Goal: Use online tool/utility: Utilize a website feature to perform a specific function

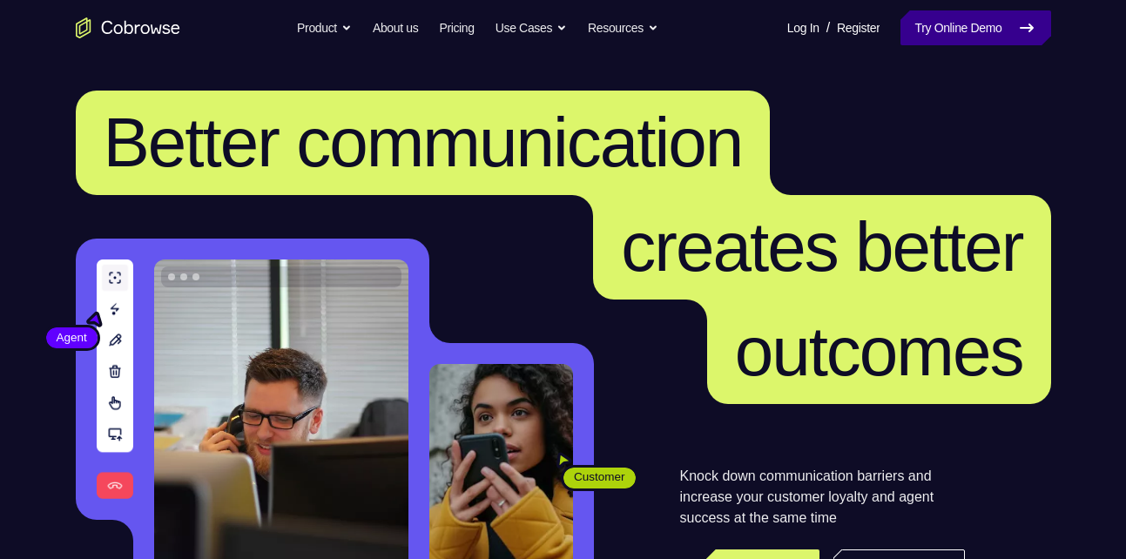
click at [946, 28] on link "Try Online Demo" at bounding box center [976, 27] width 150 height 35
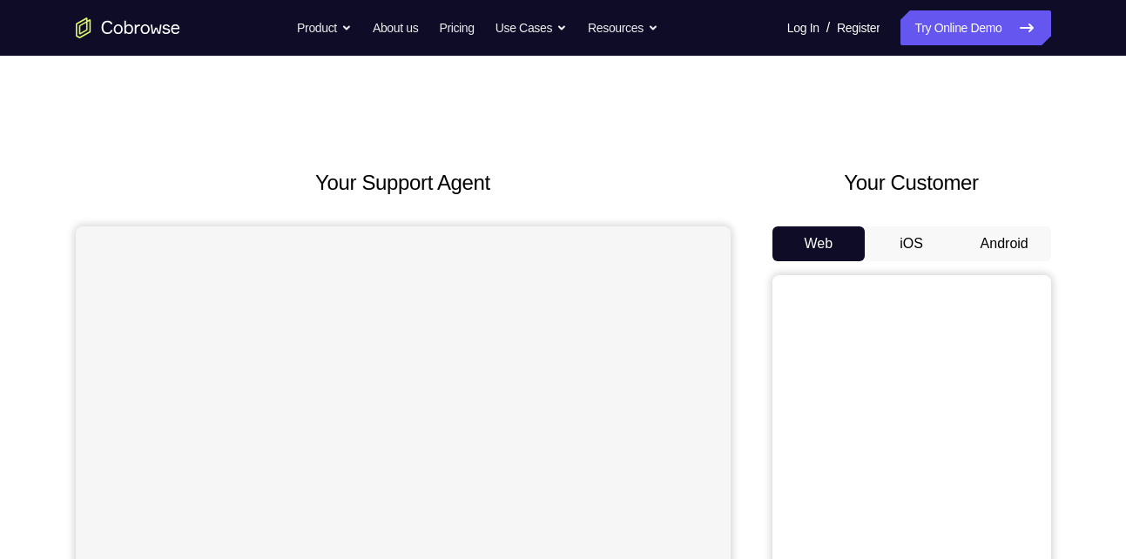
click at [1011, 237] on button "Android" at bounding box center [1004, 243] width 93 height 35
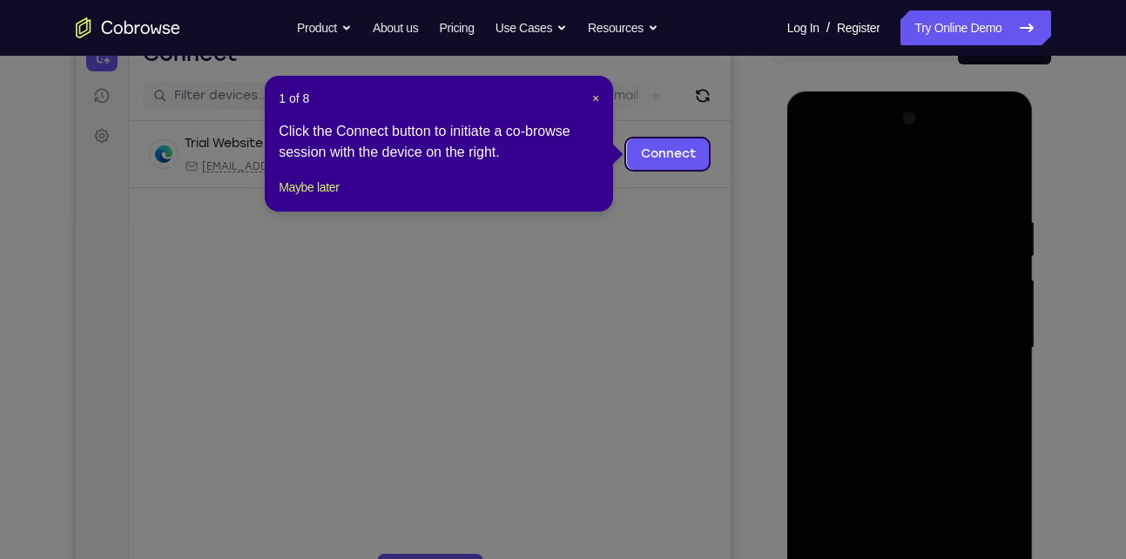
click at [592, 88] on div "1 of 8 × Click the Connect button to initiate a co-browse session with the devi…" at bounding box center [439, 144] width 348 height 136
click at [594, 94] on span "×" at bounding box center [595, 98] width 7 height 14
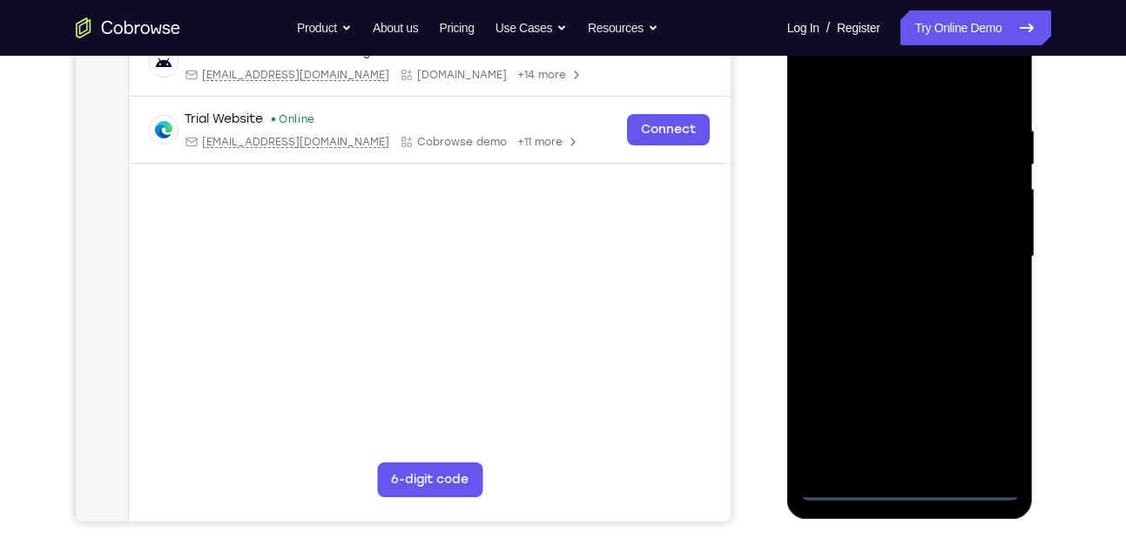
scroll to position [323, 0]
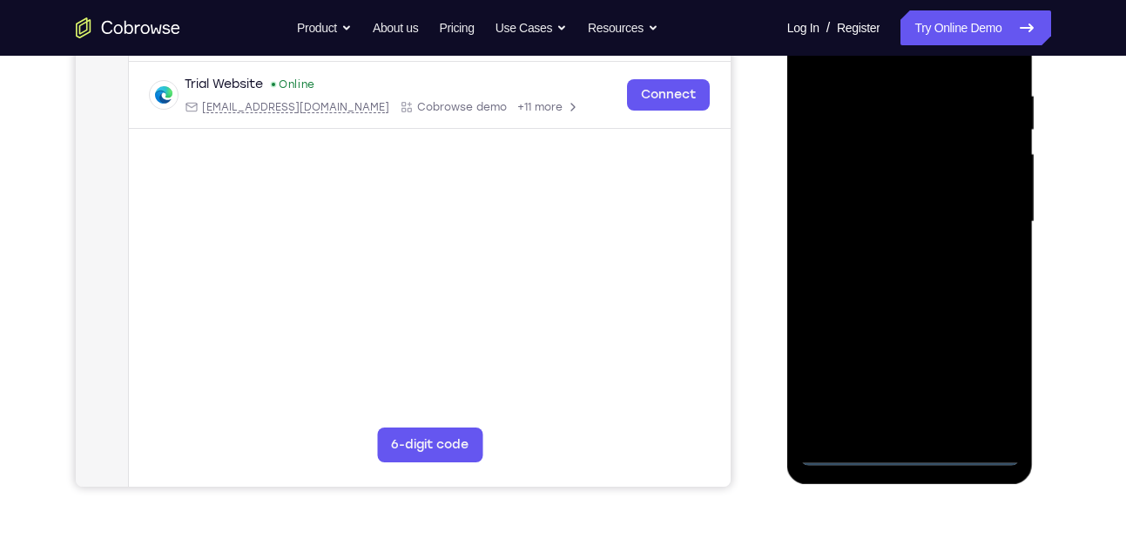
click at [913, 445] on div at bounding box center [911, 222] width 220 height 488
click at [906, 456] on div at bounding box center [911, 222] width 220 height 488
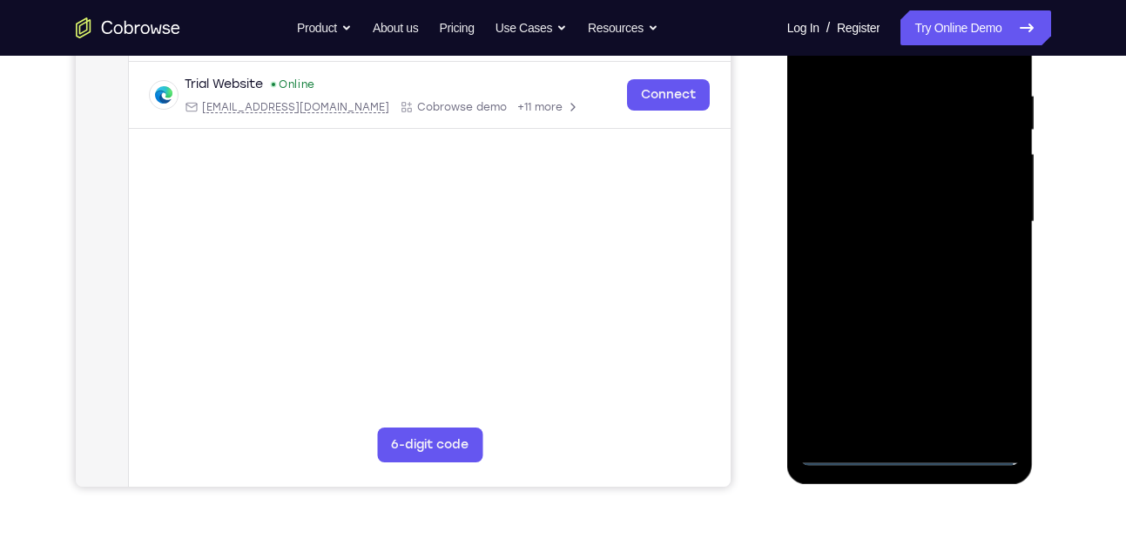
click at [976, 389] on div at bounding box center [911, 222] width 220 height 488
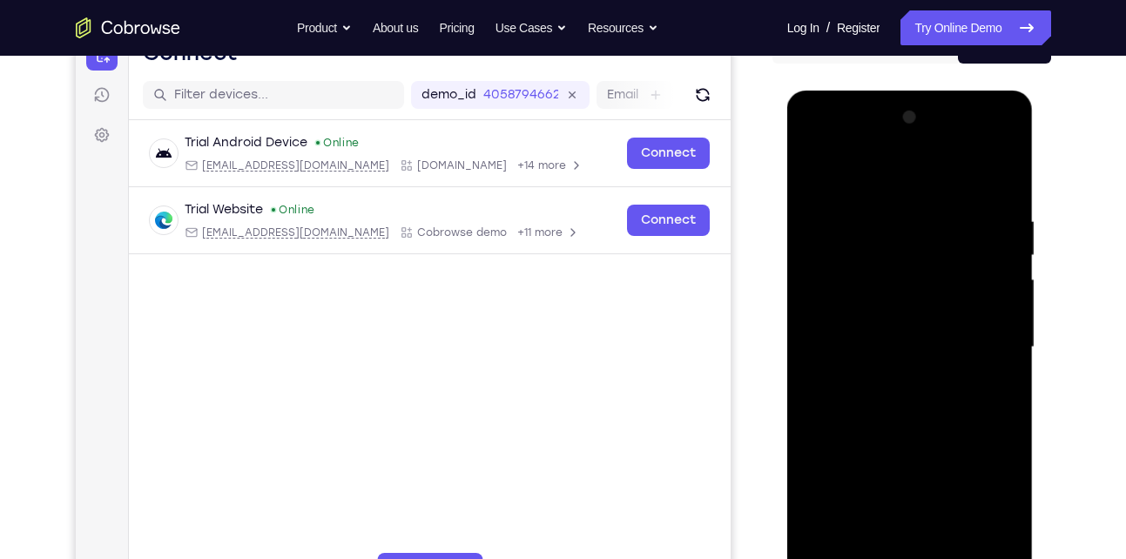
scroll to position [193, 0]
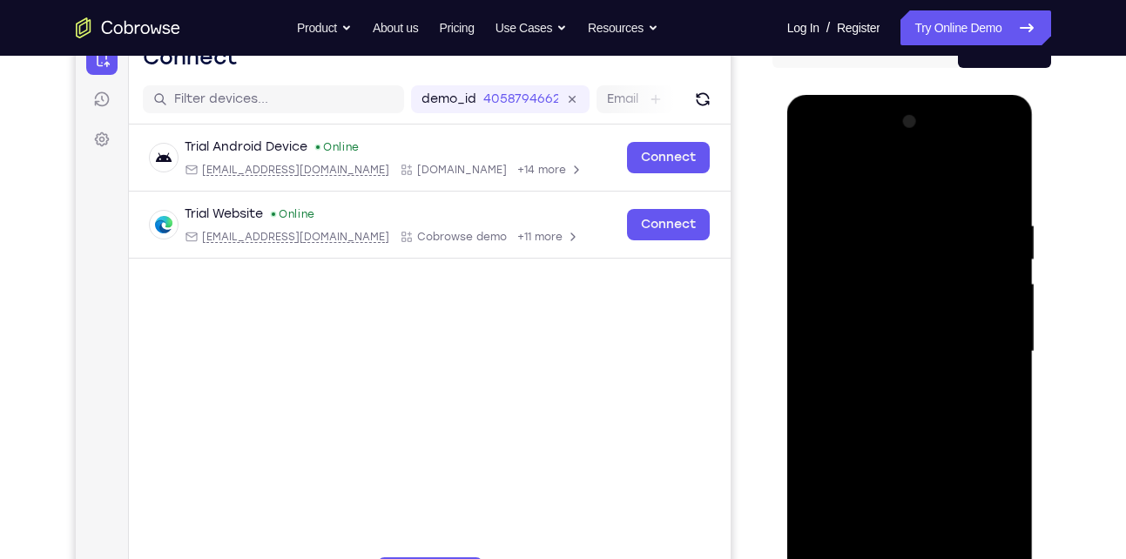
click at [884, 180] on div at bounding box center [911, 352] width 220 height 488
click at [982, 349] on div at bounding box center [911, 352] width 220 height 488
click at [894, 380] on div at bounding box center [911, 352] width 220 height 488
click at [881, 334] on div at bounding box center [911, 352] width 220 height 488
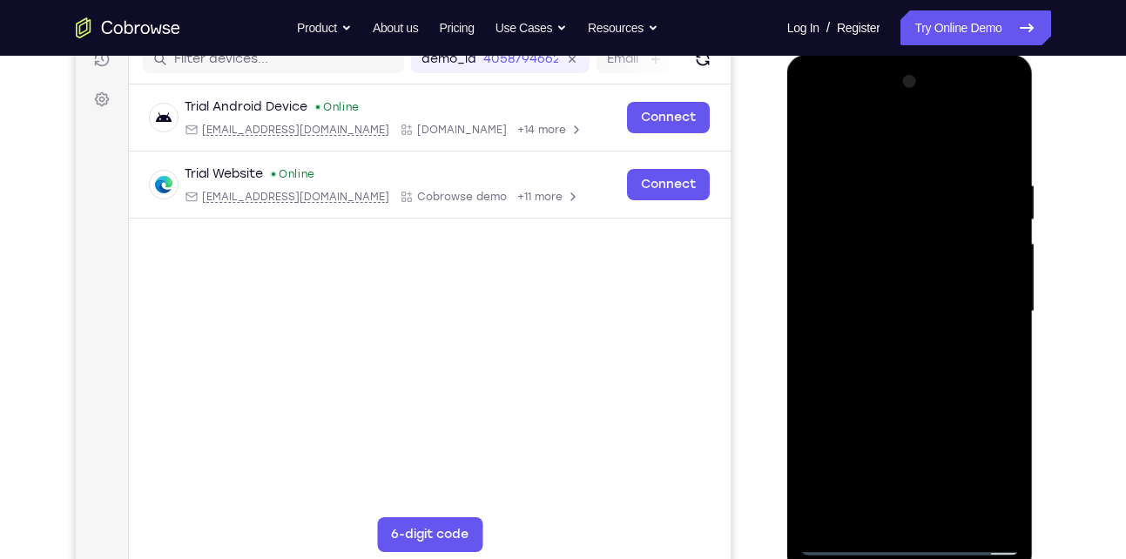
scroll to position [234, 0]
click at [881, 308] on div at bounding box center [911, 311] width 220 height 488
click at [882, 361] on div at bounding box center [911, 311] width 220 height 488
click at [988, 336] on div at bounding box center [911, 311] width 220 height 488
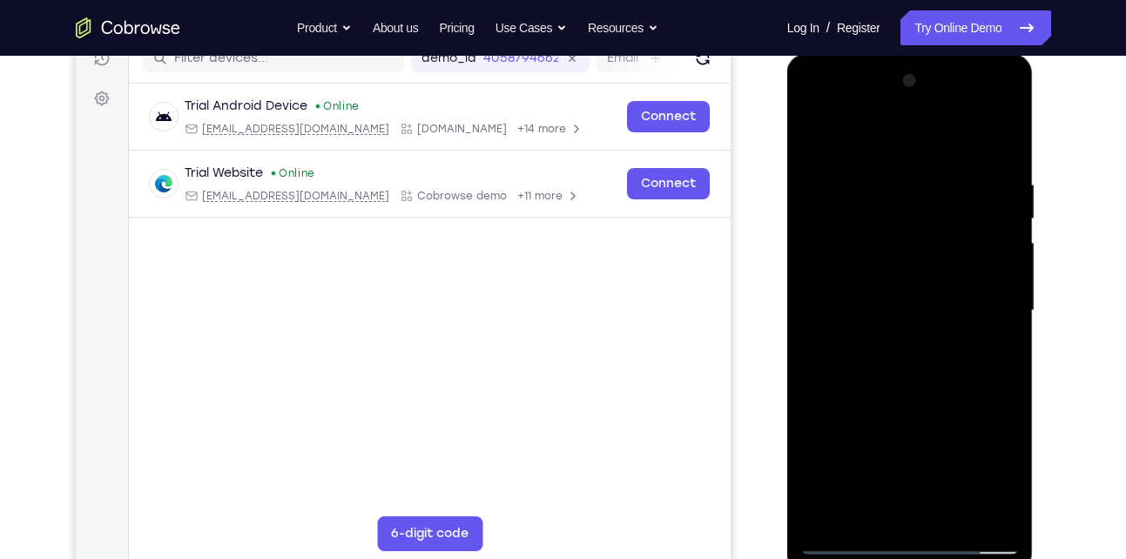
click at [930, 375] on div at bounding box center [911, 311] width 220 height 488
click at [1008, 136] on div at bounding box center [911, 311] width 220 height 488
click at [813, 136] on div at bounding box center [911, 311] width 220 height 488
click at [882, 197] on div at bounding box center [911, 311] width 220 height 488
click at [997, 145] on div at bounding box center [911, 311] width 220 height 488
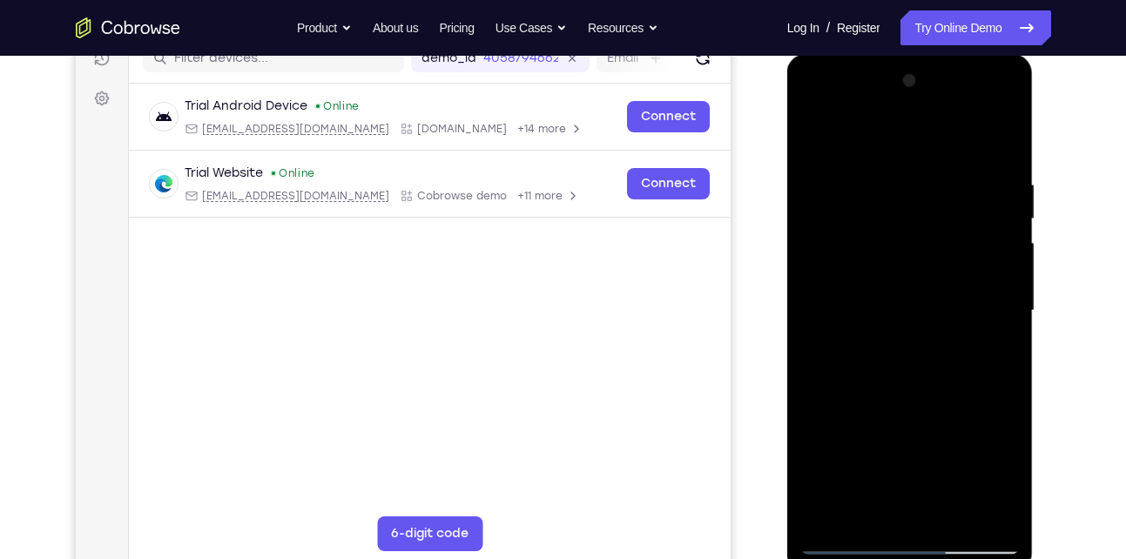
scroll to position [254, 0]
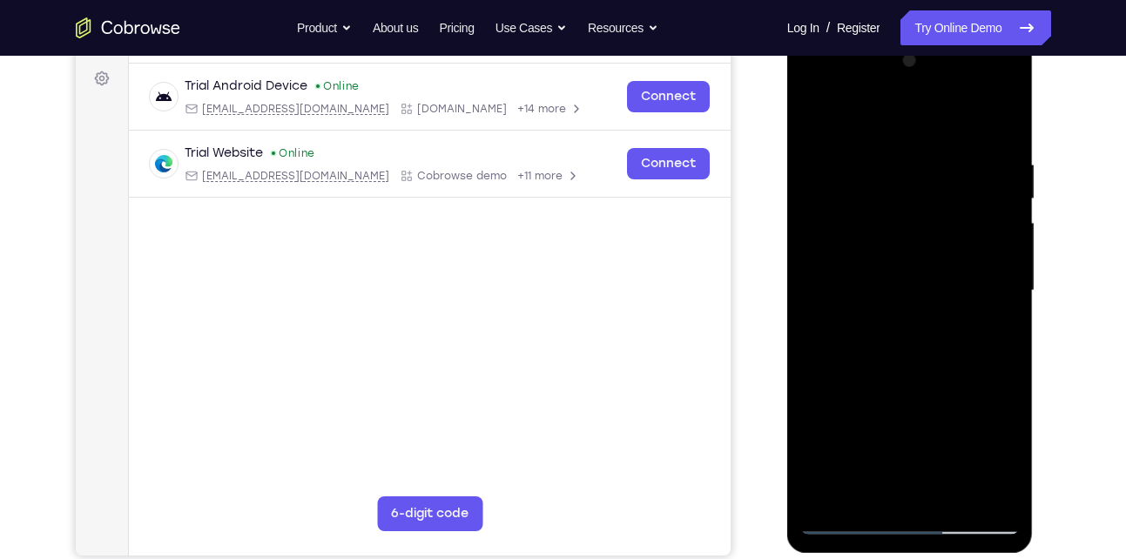
click at [869, 502] on div at bounding box center [911, 291] width 220 height 488
click at [879, 113] on div at bounding box center [911, 291] width 220 height 488
click at [853, 115] on div at bounding box center [911, 291] width 220 height 488
drag, startPoint x: 891, startPoint y: 205, endPoint x: 888, endPoint y: 314, distance: 109.8
click at [888, 314] on div at bounding box center [911, 291] width 220 height 488
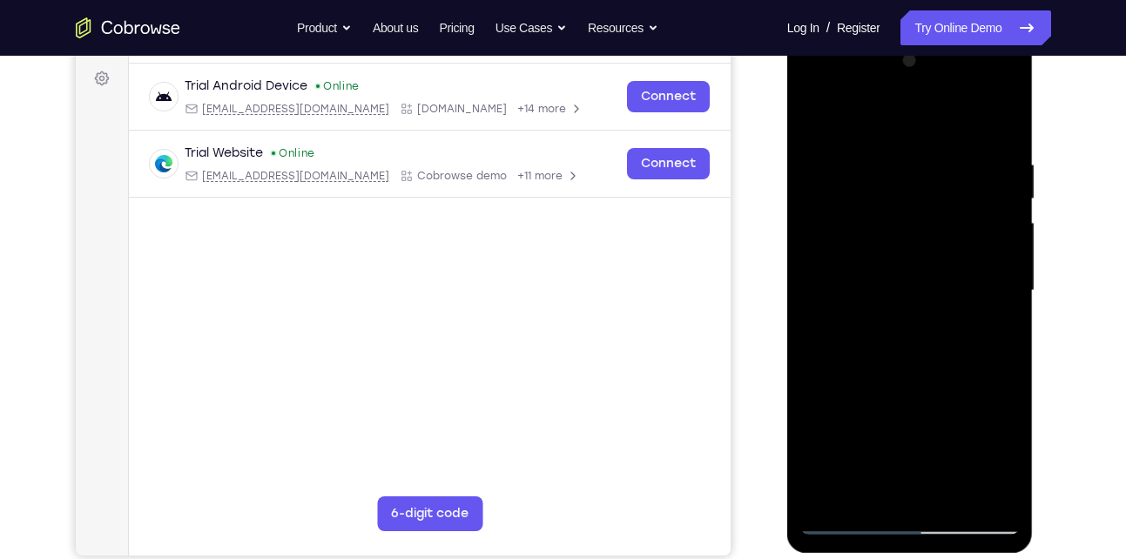
click at [876, 146] on div at bounding box center [911, 291] width 220 height 488
click at [824, 150] on div at bounding box center [911, 291] width 220 height 488
click at [817, 119] on div at bounding box center [911, 291] width 220 height 488
click at [976, 112] on div at bounding box center [911, 291] width 220 height 488
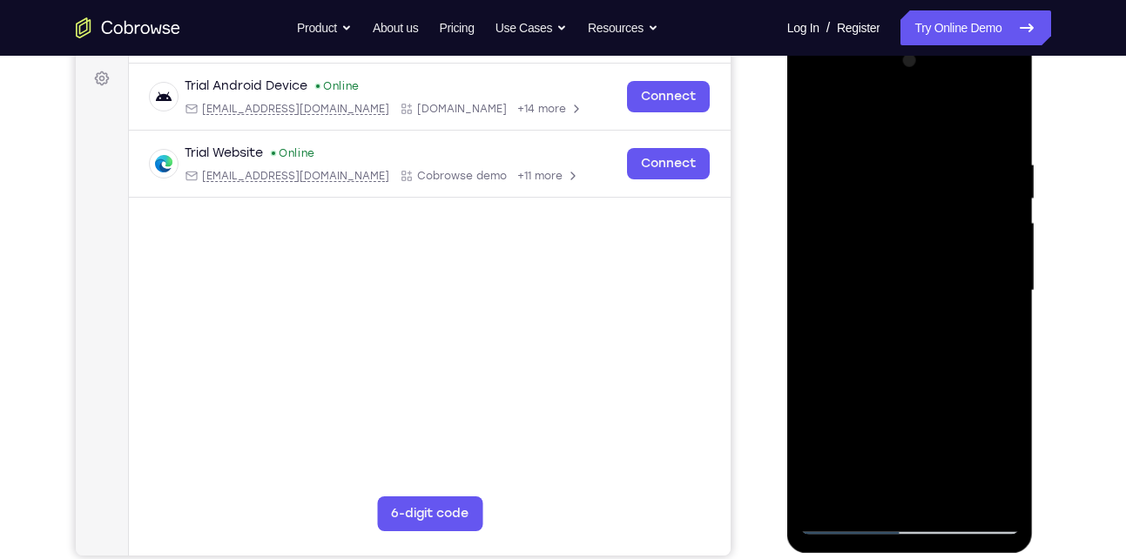
click at [855, 174] on div at bounding box center [911, 291] width 220 height 488
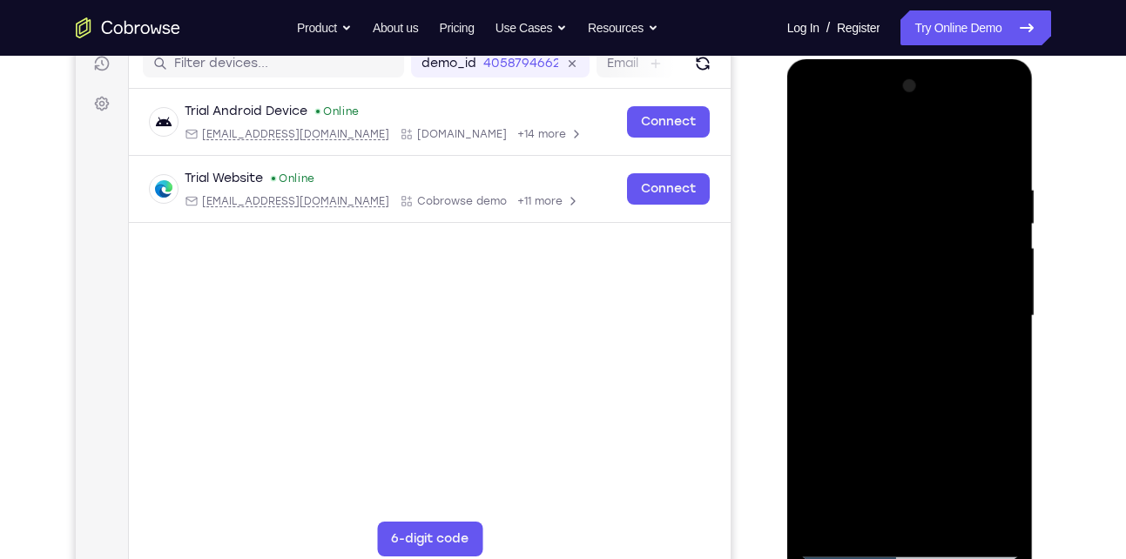
scroll to position [228, 0]
click at [816, 141] on div at bounding box center [911, 317] width 220 height 488
click at [999, 135] on div at bounding box center [911, 317] width 220 height 488
click at [921, 144] on div at bounding box center [911, 317] width 220 height 488
click at [870, 199] on div at bounding box center [911, 317] width 220 height 488
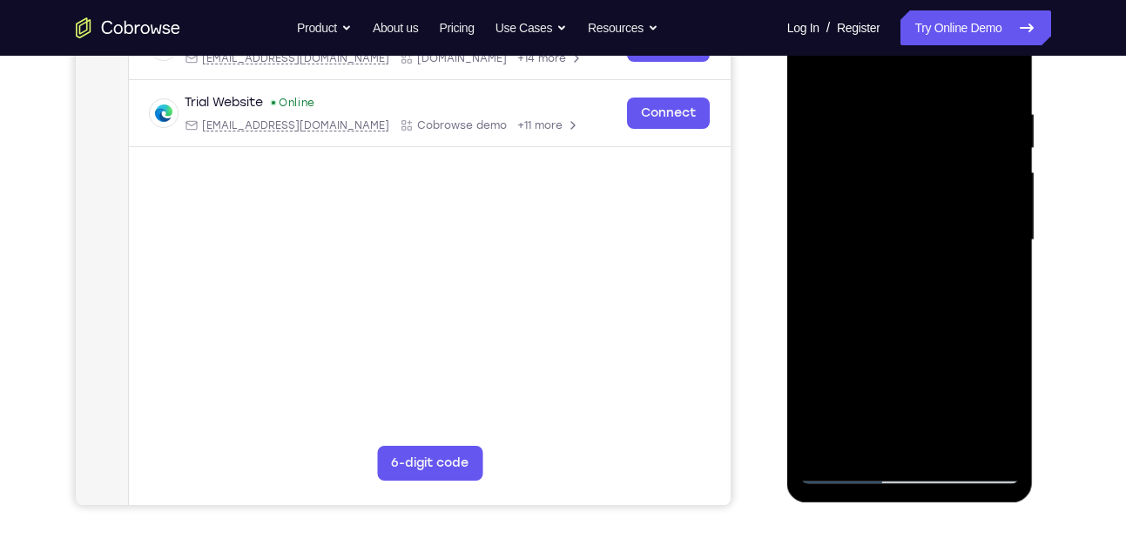
scroll to position [306, 0]
click at [823, 460] on div at bounding box center [911, 240] width 220 height 488
click at [823, 432] on div at bounding box center [911, 240] width 220 height 488
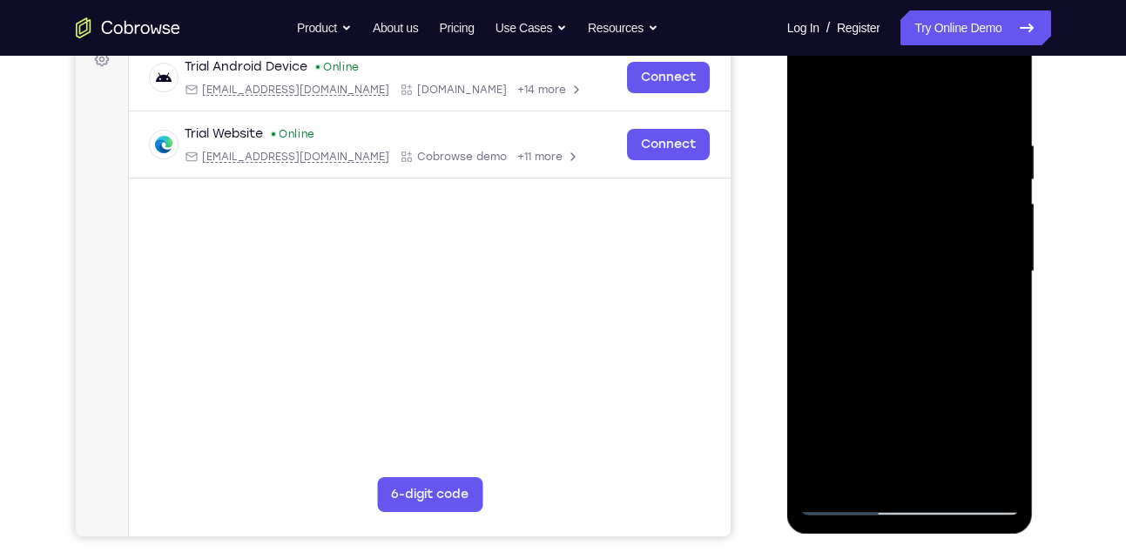
scroll to position [269, 0]
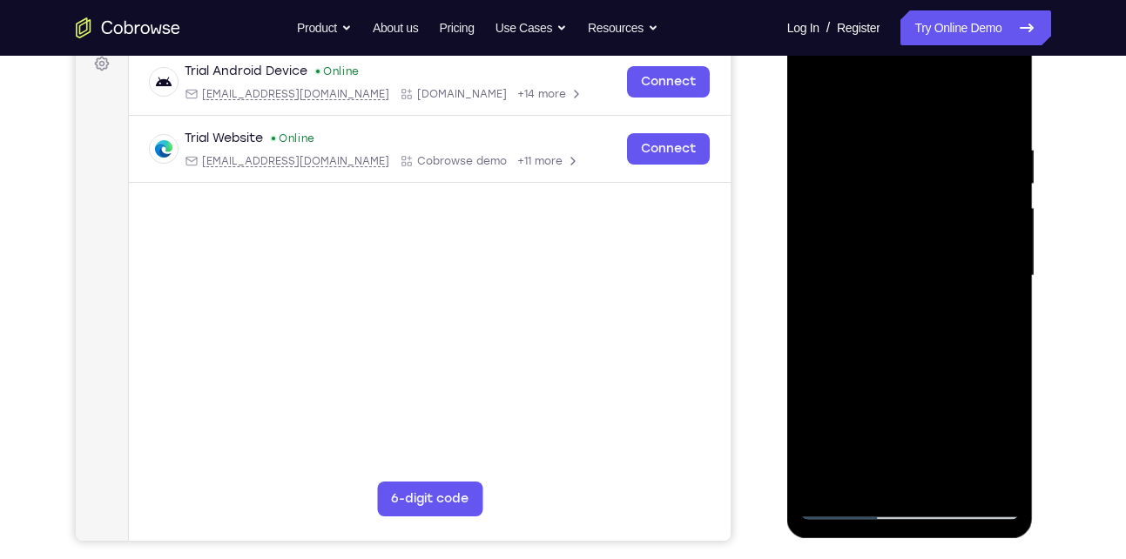
click at [996, 476] on div at bounding box center [911, 276] width 220 height 488
click at [978, 289] on div at bounding box center [911, 276] width 220 height 488
click at [977, 185] on div at bounding box center [911, 276] width 220 height 488
click at [924, 292] on div at bounding box center [911, 276] width 220 height 488
drag, startPoint x: 865, startPoint y: 251, endPoint x: 817, endPoint y: 100, distance: 158.1
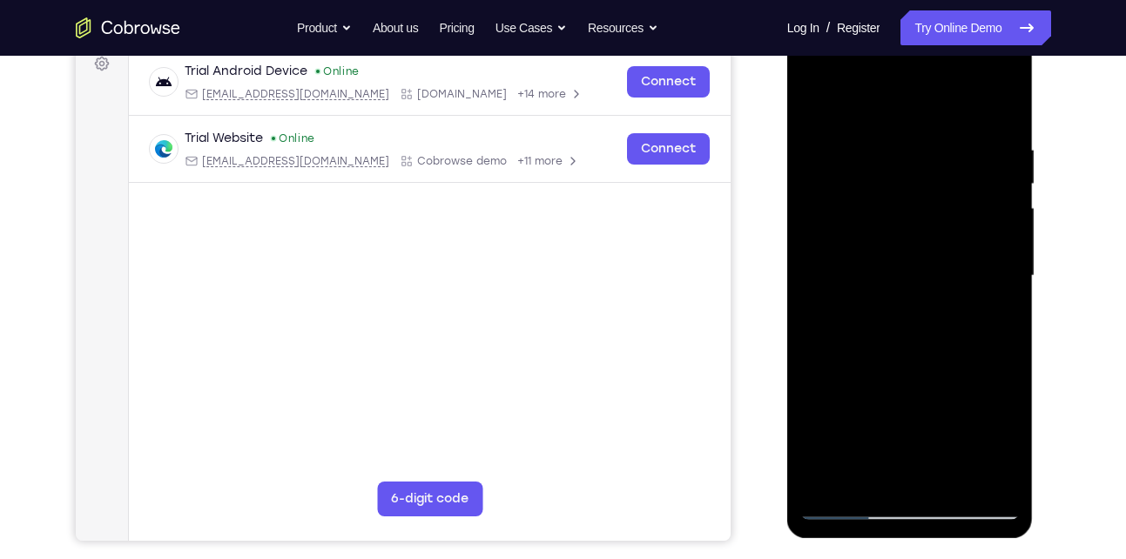
drag, startPoint x: 30, startPoint y: 81, endPoint x: 772, endPoint y: 219, distance: 754.9
click at [773, 219] on div at bounding box center [912, 274] width 279 height 536
click at [922, 233] on div at bounding box center [911, 276] width 220 height 488
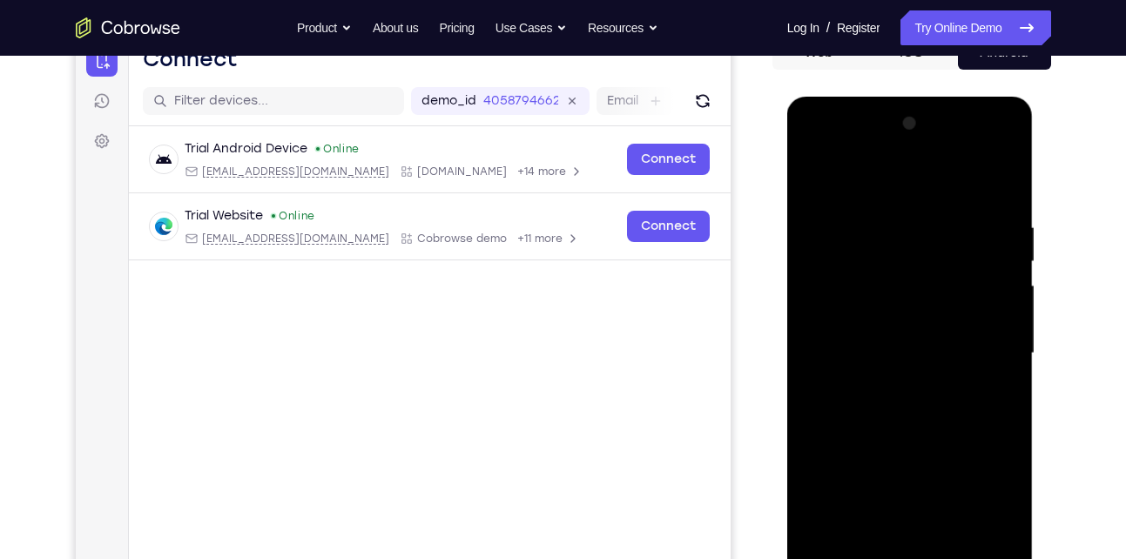
scroll to position [191, 0]
click at [809, 179] on div at bounding box center [911, 355] width 220 height 488
click at [869, 410] on div at bounding box center [911, 355] width 220 height 488
click at [844, 235] on div at bounding box center [911, 355] width 220 height 488
click at [944, 206] on div at bounding box center [911, 355] width 220 height 488
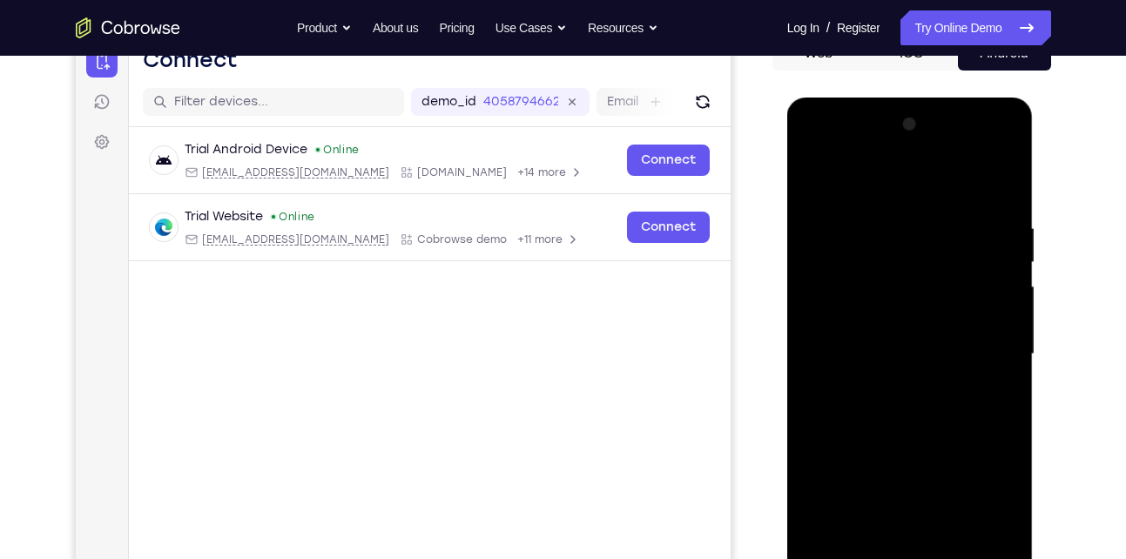
click at [820, 294] on div at bounding box center [911, 355] width 220 height 488
click at [867, 507] on div at bounding box center [911, 355] width 220 height 488
click at [895, 309] on div at bounding box center [911, 355] width 220 height 488
click at [864, 514] on div at bounding box center [911, 355] width 220 height 488
click at [876, 281] on div at bounding box center [911, 355] width 220 height 488
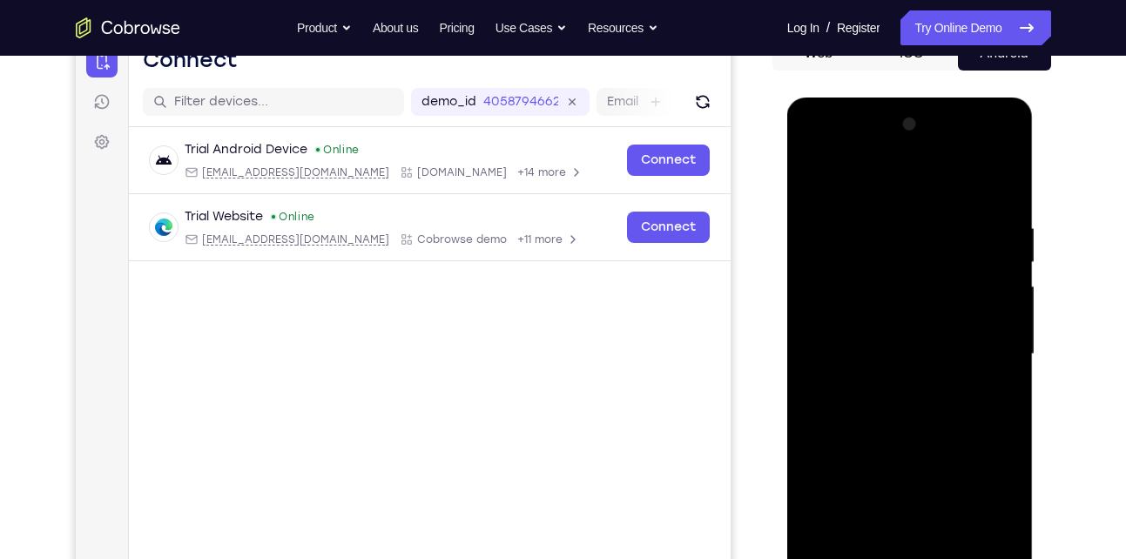
click at [862, 509] on div at bounding box center [911, 355] width 220 height 488
click at [931, 284] on div at bounding box center [911, 355] width 220 height 488
click at [952, 519] on div at bounding box center [911, 355] width 220 height 488
click at [994, 519] on div at bounding box center [911, 355] width 220 height 488
click at [1000, 128] on div at bounding box center [911, 355] width 220 height 488
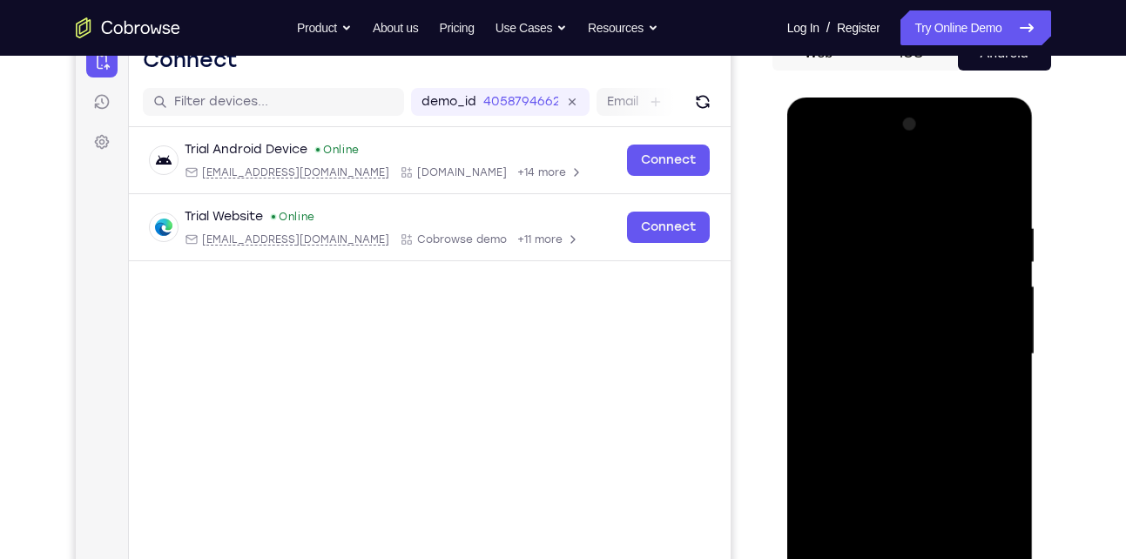
click at [817, 171] on div at bounding box center [911, 355] width 220 height 488
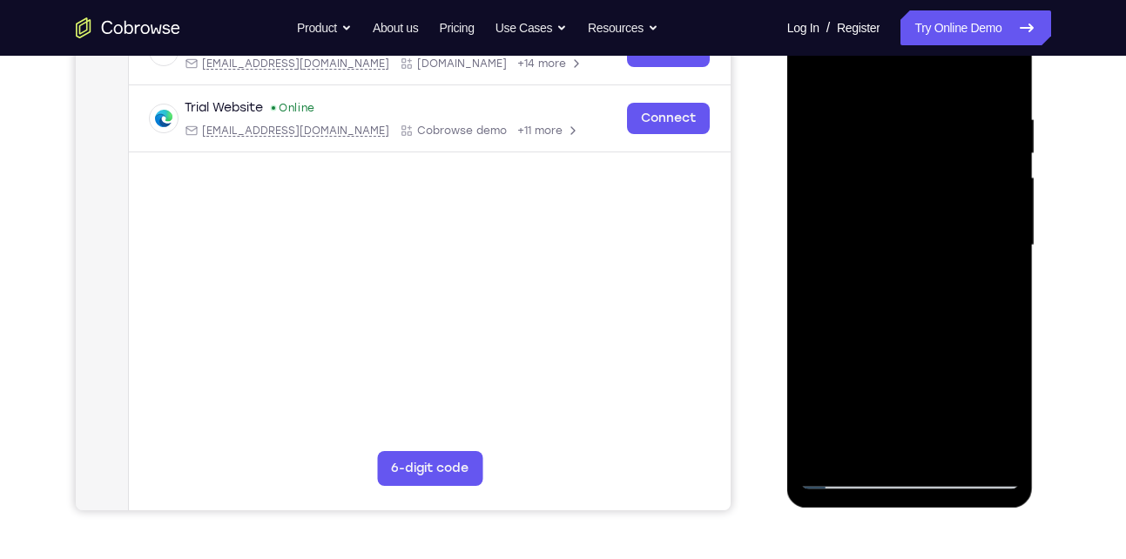
scroll to position [305, 0]
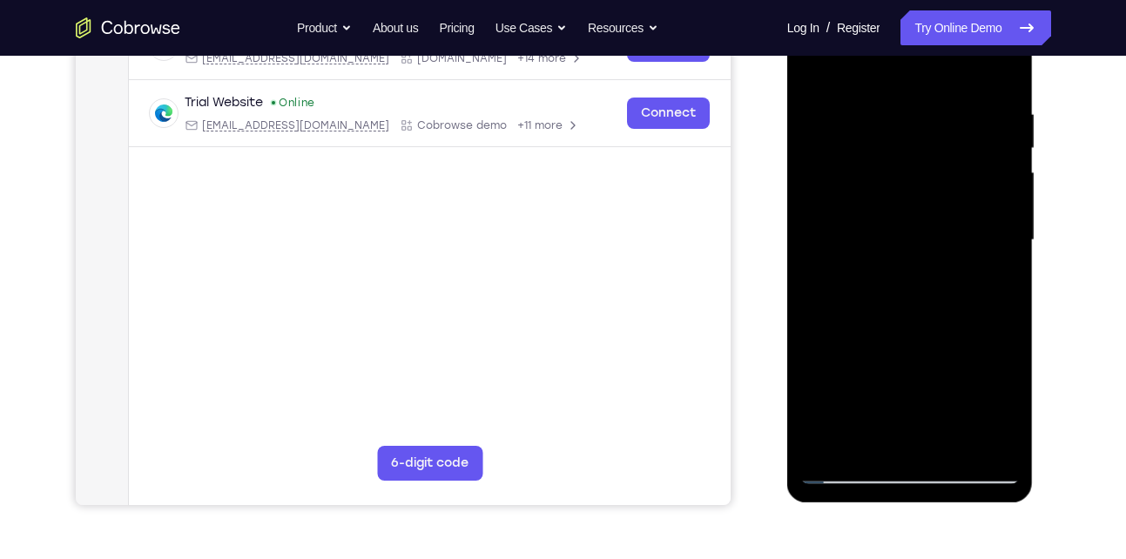
click at [824, 404] on div at bounding box center [911, 241] width 220 height 488
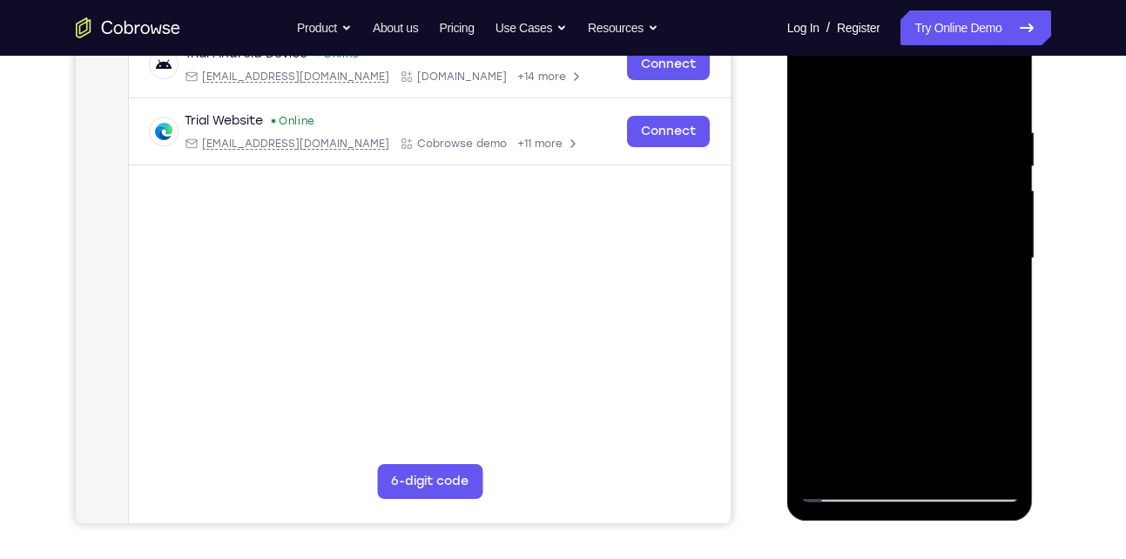
scroll to position [267, 0]
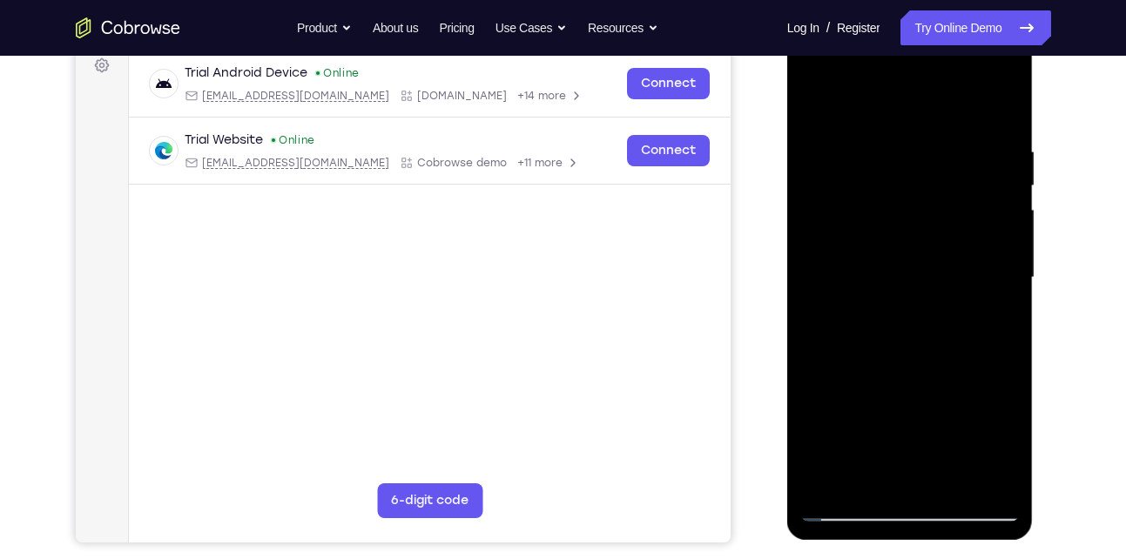
click at [924, 166] on div at bounding box center [911, 278] width 220 height 488
click at [859, 478] on div at bounding box center [911, 278] width 220 height 488
click at [815, 95] on div at bounding box center [911, 278] width 220 height 488
click at [816, 99] on div at bounding box center [911, 278] width 220 height 488
click at [951, 479] on div at bounding box center [911, 278] width 220 height 488
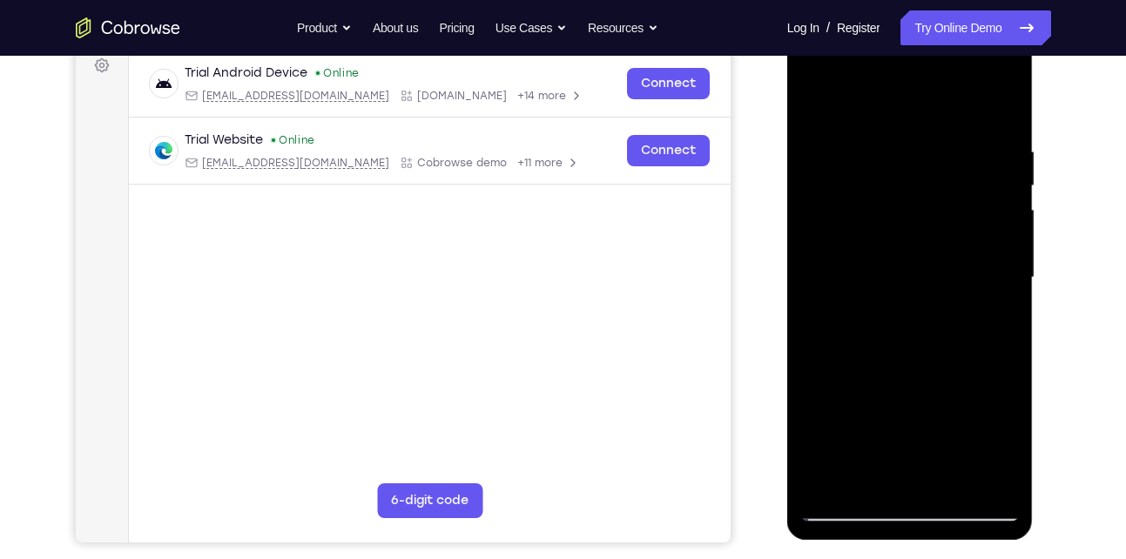
click at [900, 373] on div at bounding box center [911, 278] width 220 height 488
click at [882, 314] on div at bounding box center [911, 278] width 220 height 488
click at [855, 104] on div at bounding box center [911, 278] width 220 height 488
click at [964, 158] on div at bounding box center [911, 278] width 220 height 488
click at [963, 152] on div at bounding box center [911, 278] width 220 height 488
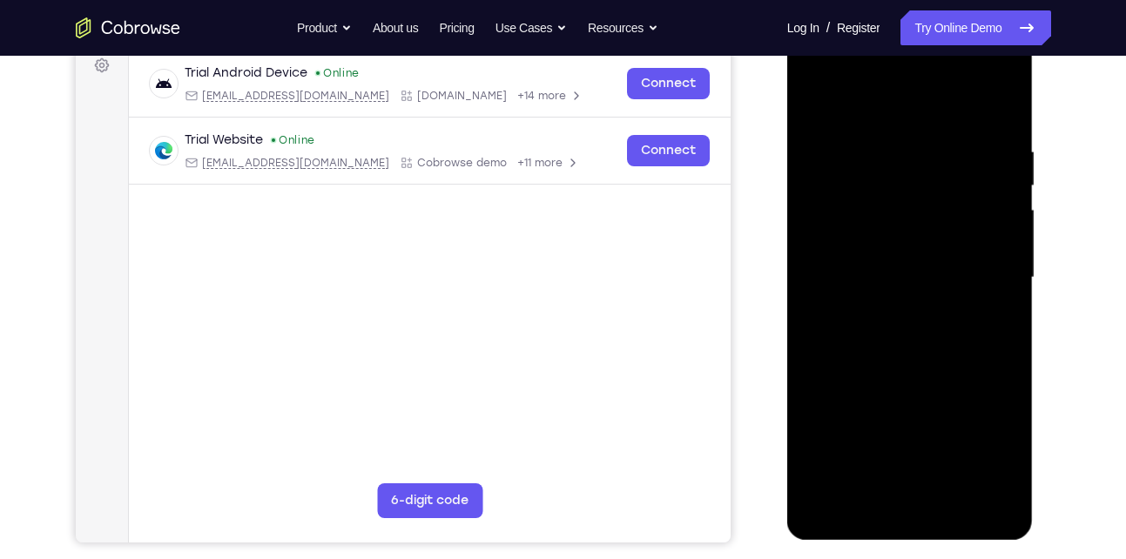
click at [963, 152] on div at bounding box center [911, 278] width 220 height 488
click at [963, 156] on div at bounding box center [911, 278] width 220 height 488
